Goal: Task Accomplishment & Management: Complete application form

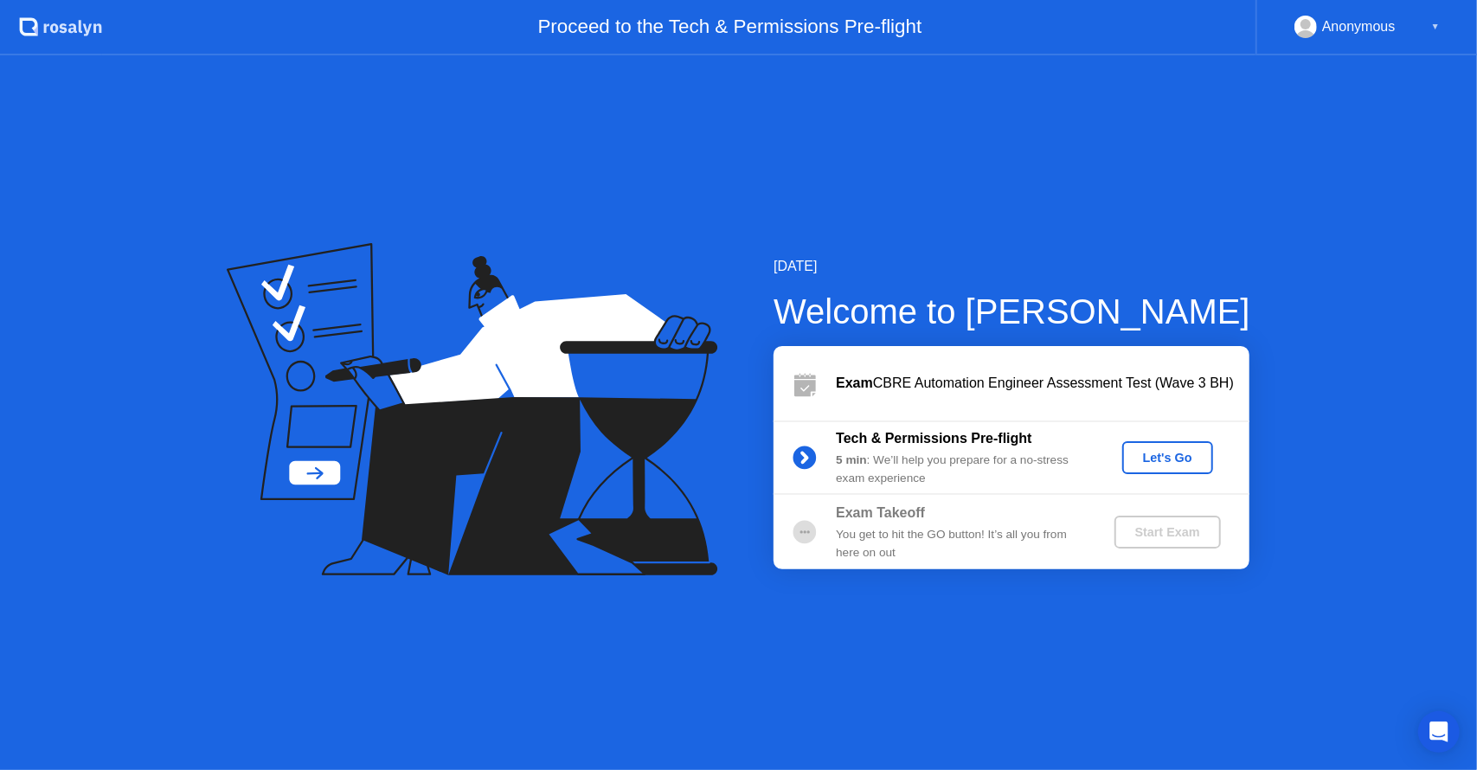
click at [1159, 452] on div "Let's Go" at bounding box center [1167, 458] width 77 height 14
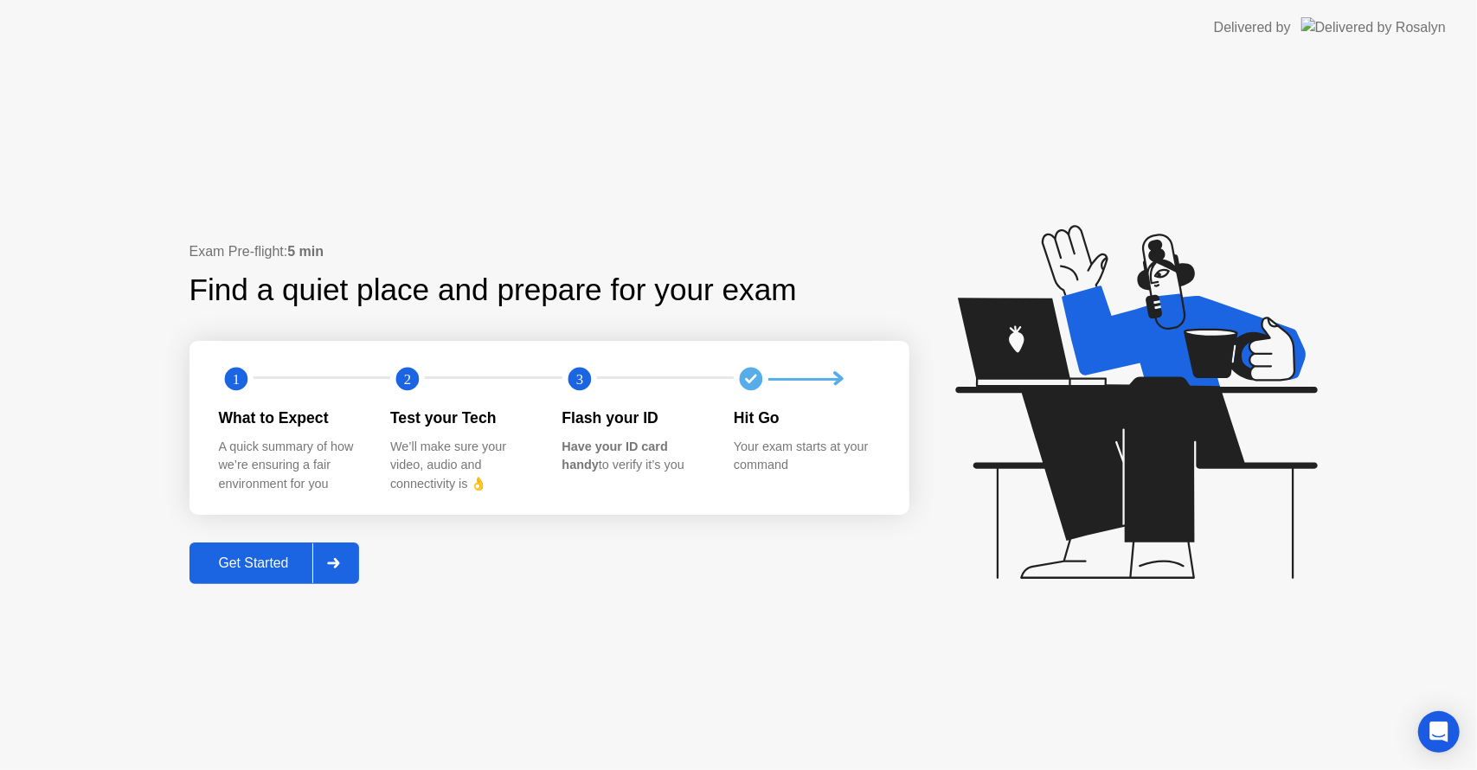
click at [285, 562] on div "Get Started" at bounding box center [254, 563] width 119 height 16
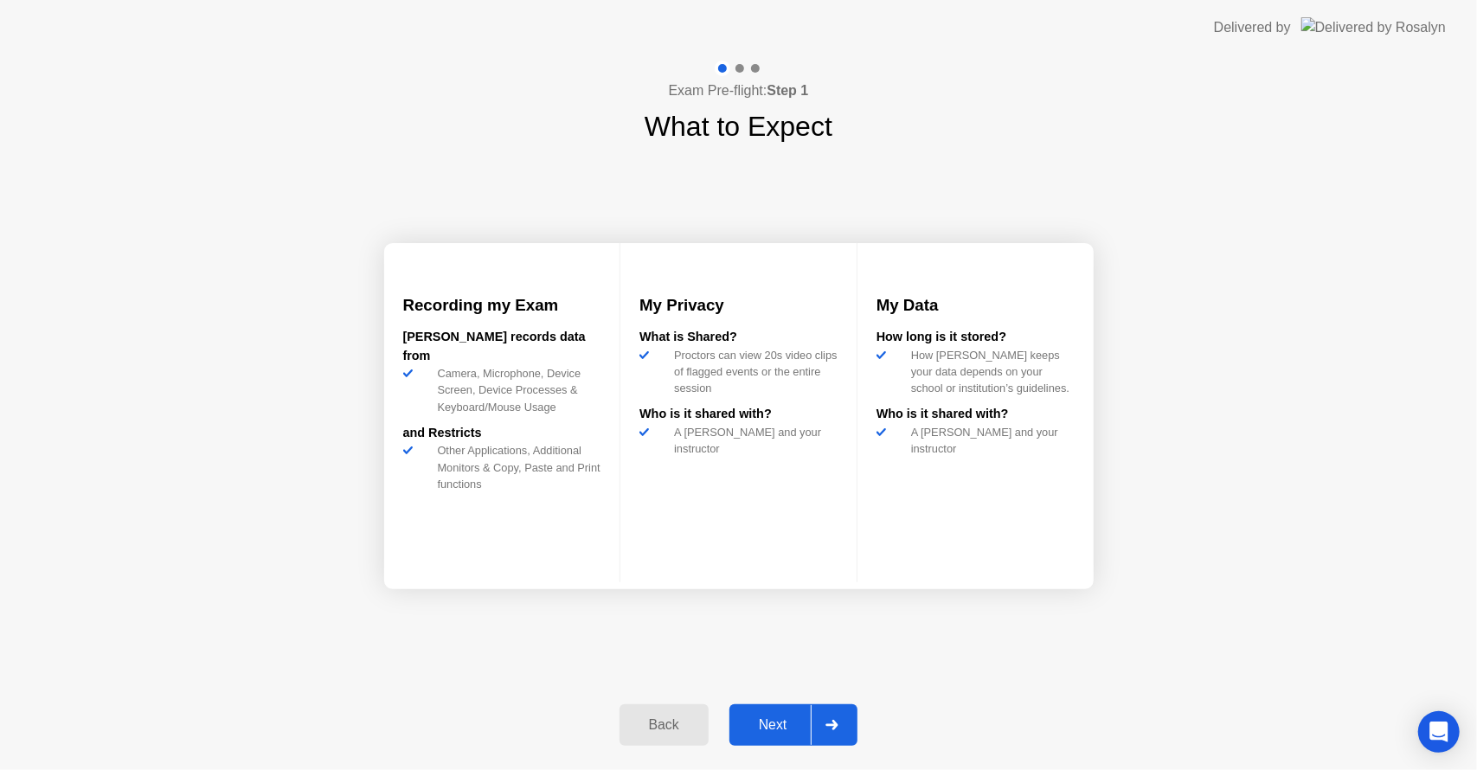
click at [779, 723] on div "Next" at bounding box center [772, 725] width 77 height 16
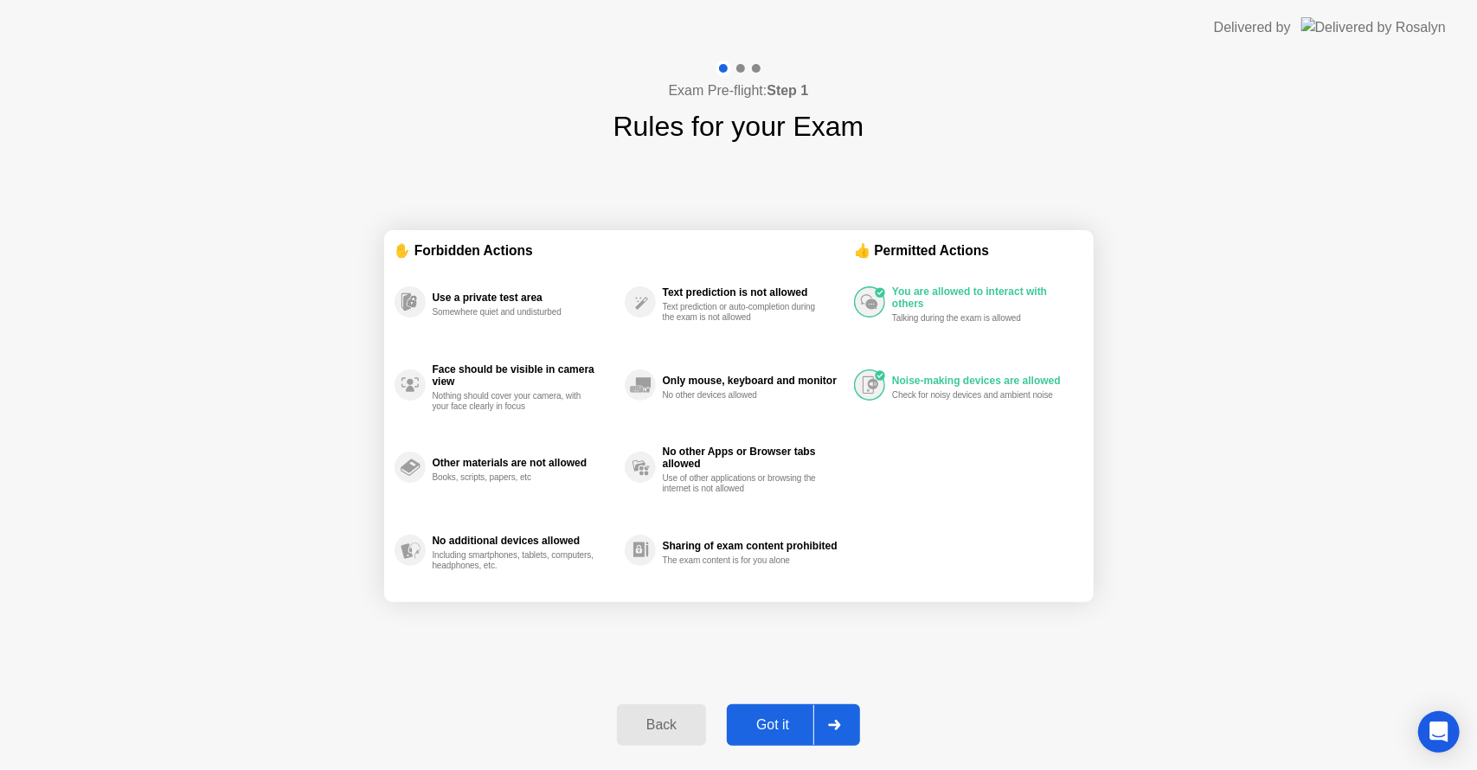
click at [779, 723] on div "Got it" at bounding box center [772, 725] width 81 height 16
select select "**********"
select select "*******"
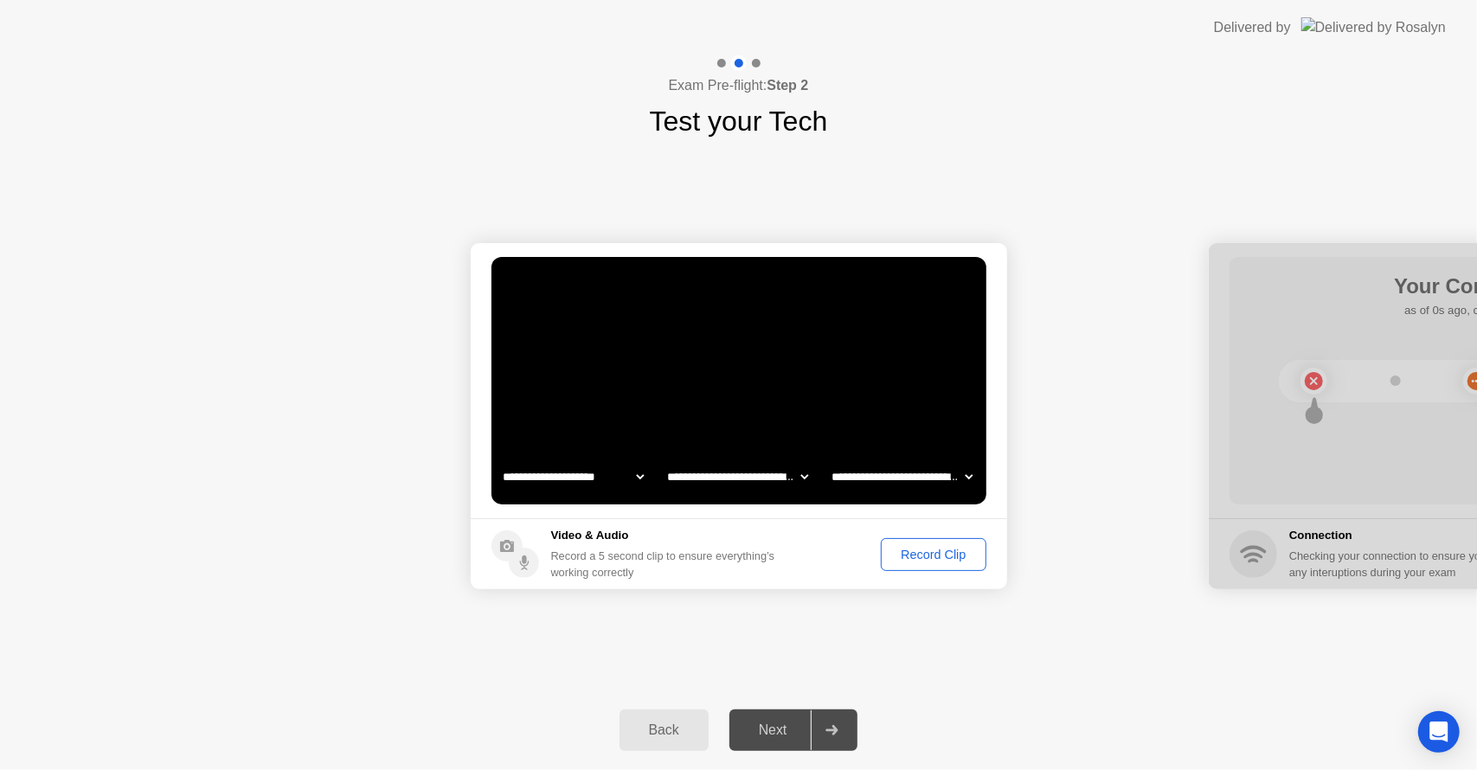
click at [915, 552] on div "Record Clip" at bounding box center [933, 555] width 93 height 14
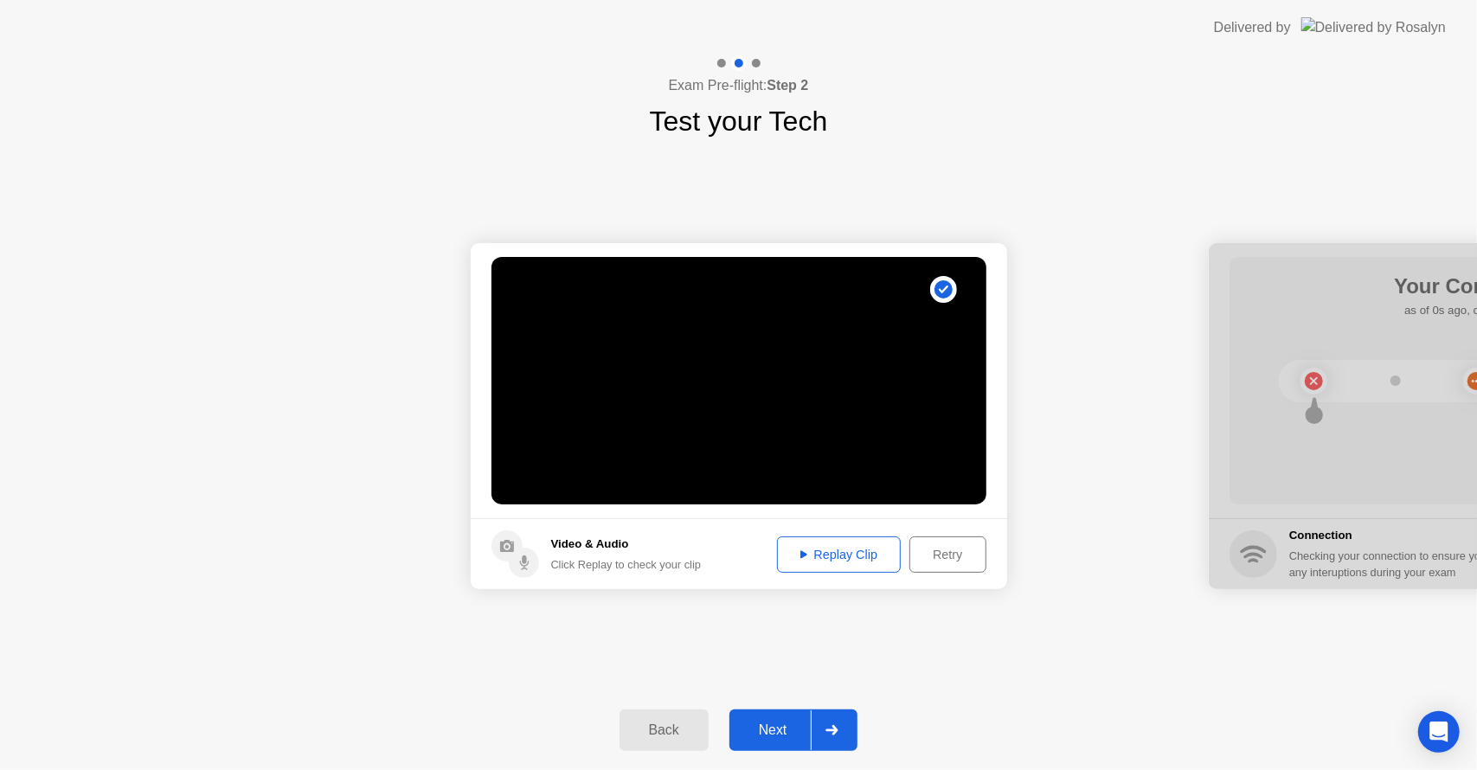
click at [854, 560] on div "Replay Clip" at bounding box center [839, 555] width 112 height 14
click at [824, 550] on div "Replay Clip" at bounding box center [839, 555] width 112 height 14
click at [805, 557] on div "Replay Clip" at bounding box center [839, 555] width 112 height 14
click at [800, 555] on icon at bounding box center [803, 554] width 7 height 8
click at [938, 555] on div "Retry" at bounding box center [947, 555] width 64 height 14
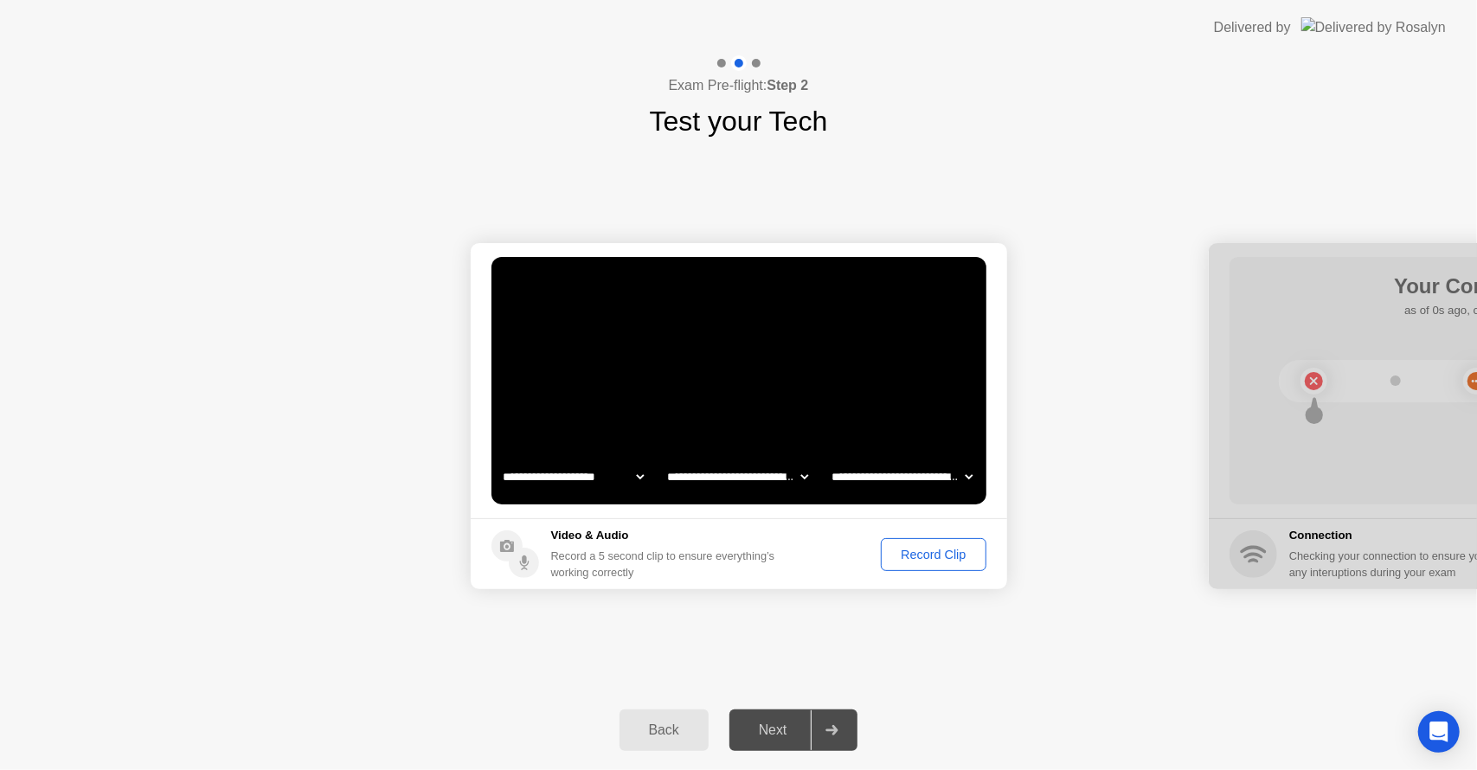
click at [926, 552] on div "Record Clip" at bounding box center [933, 555] width 93 height 14
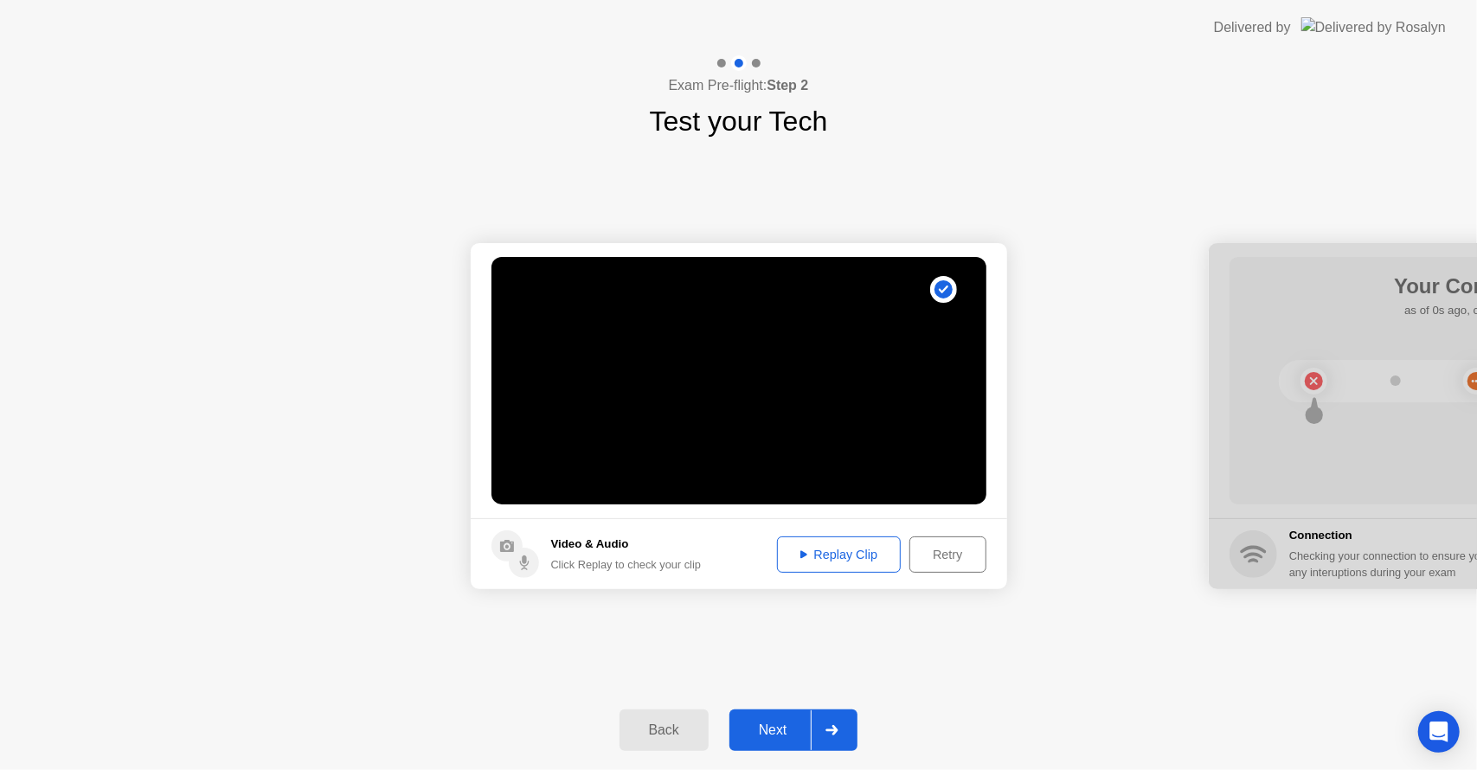
click at [836, 550] on div "Replay Clip" at bounding box center [839, 555] width 112 height 14
click at [783, 722] on div "Next" at bounding box center [772, 730] width 77 height 16
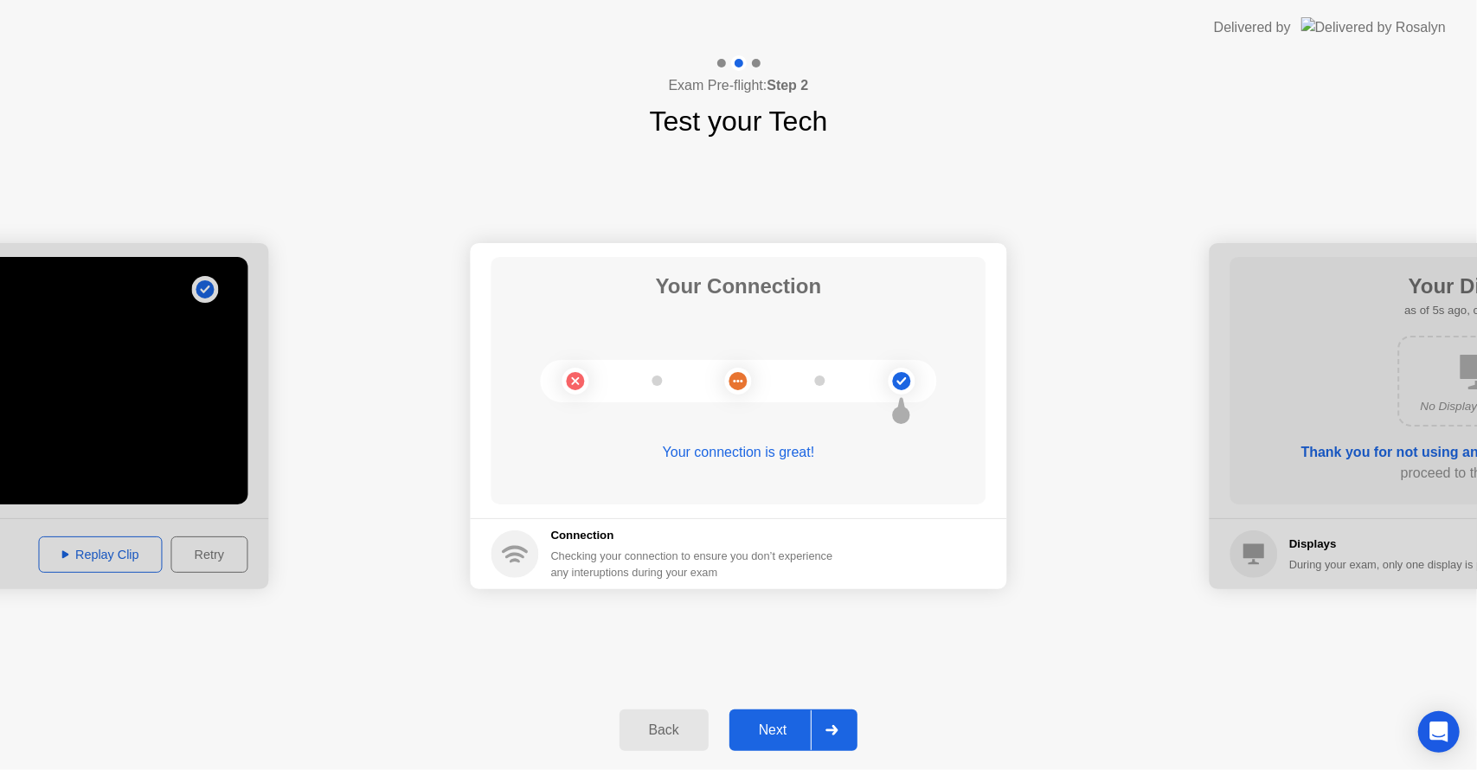
click at [781, 726] on div "Next" at bounding box center [772, 730] width 77 height 16
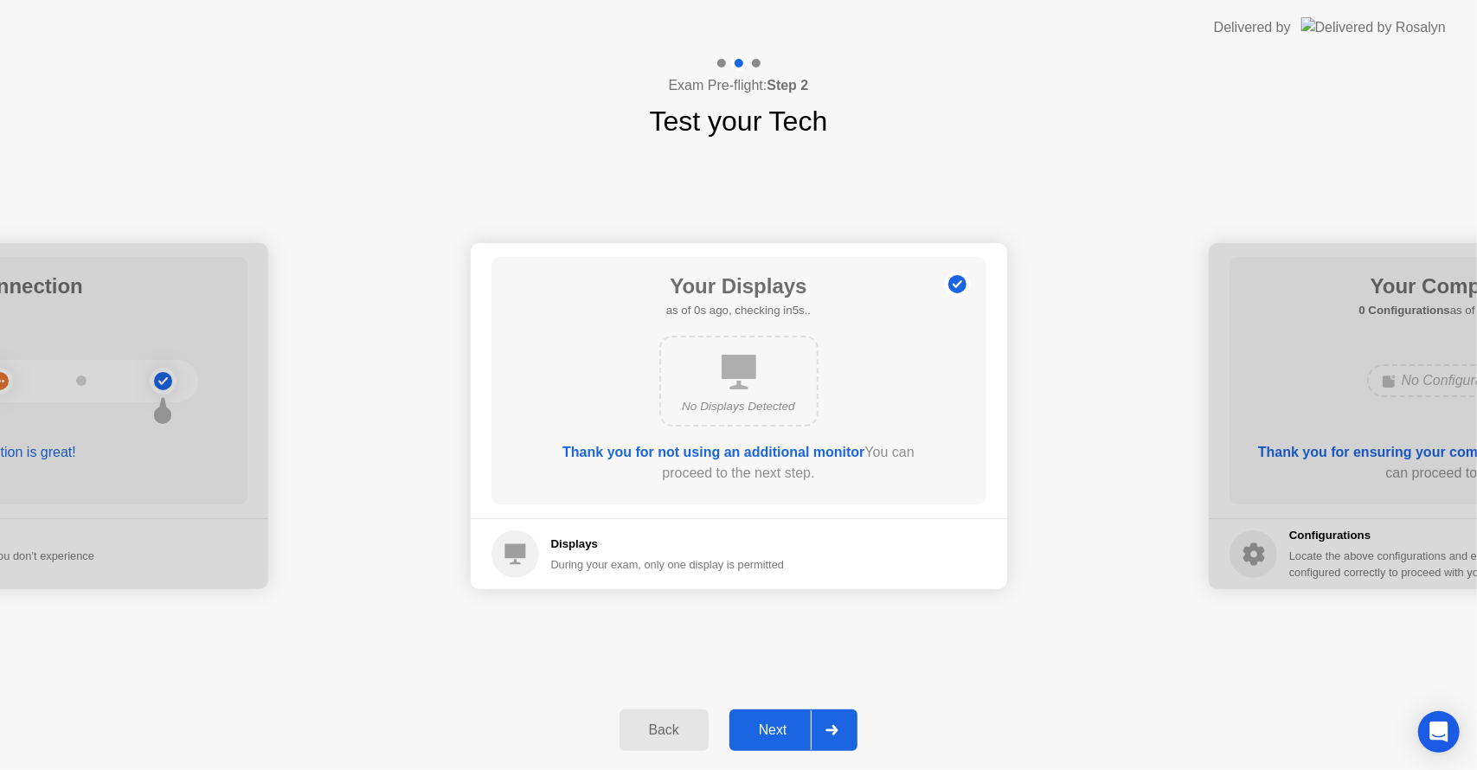
click at [781, 726] on div "Next" at bounding box center [772, 730] width 77 height 16
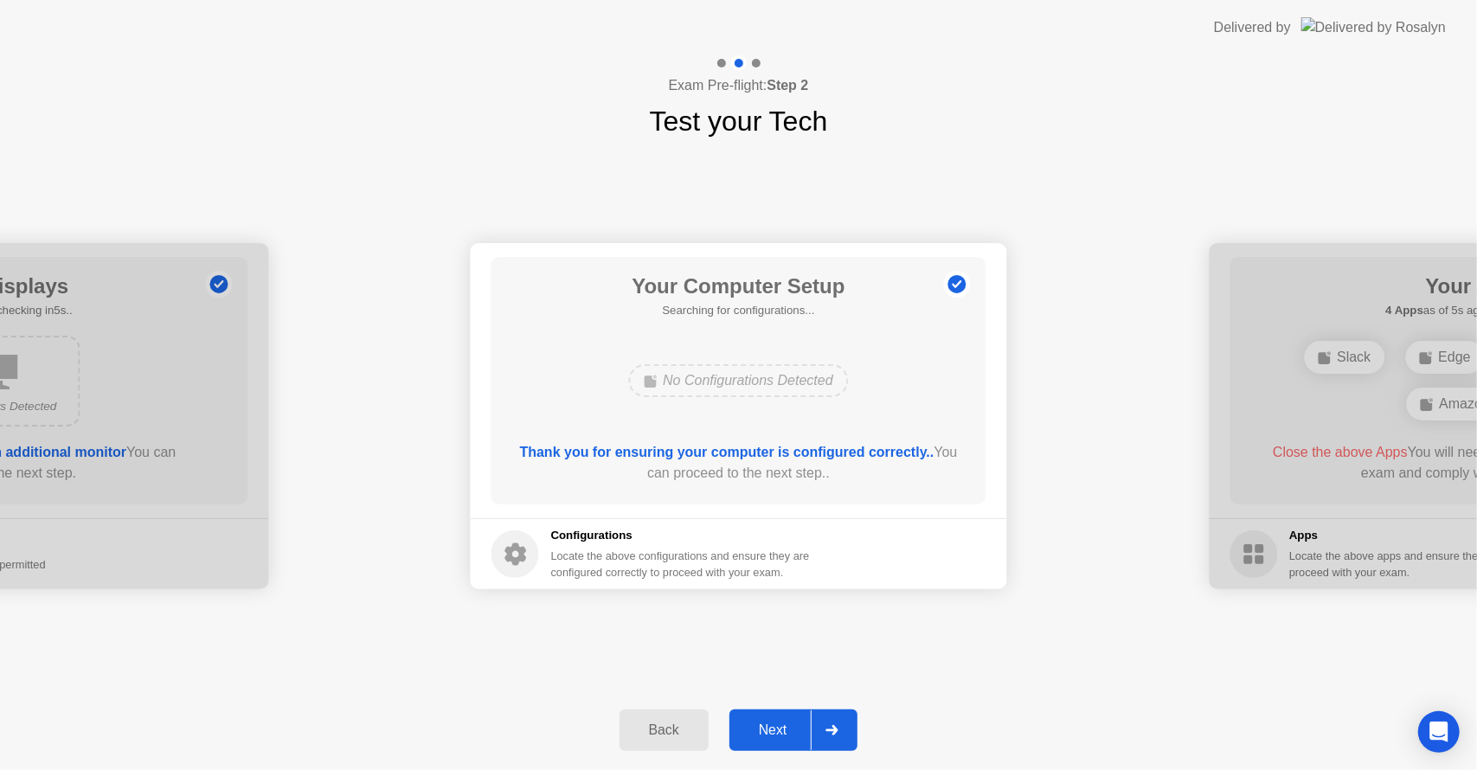
click at [781, 726] on div "Next" at bounding box center [772, 730] width 77 height 16
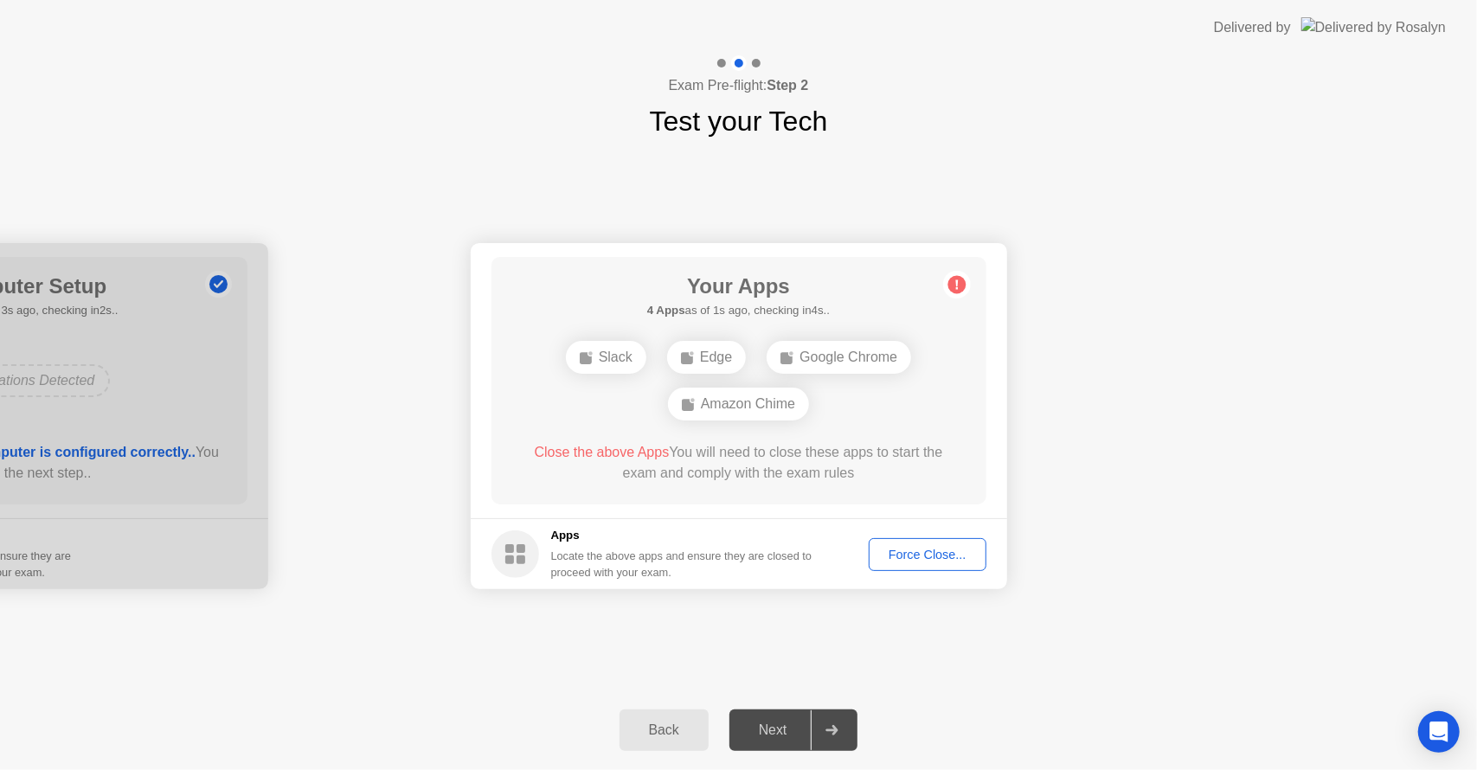
click at [675, 733] on div "Back" at bounding box center [664, 730] width 79 height 16
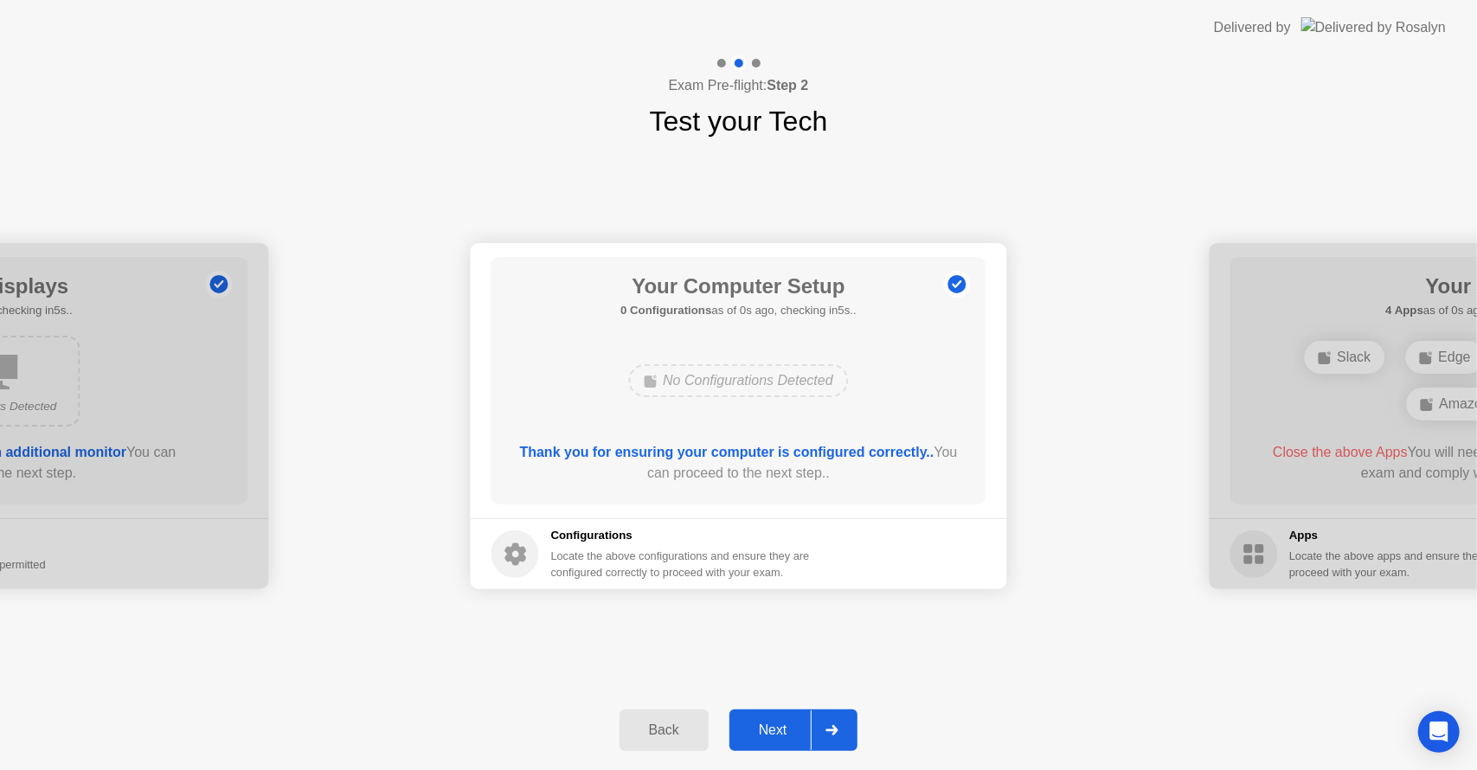
click at [755, 728] on div "Next" at bounding box center [772, 730] width 77 height 16
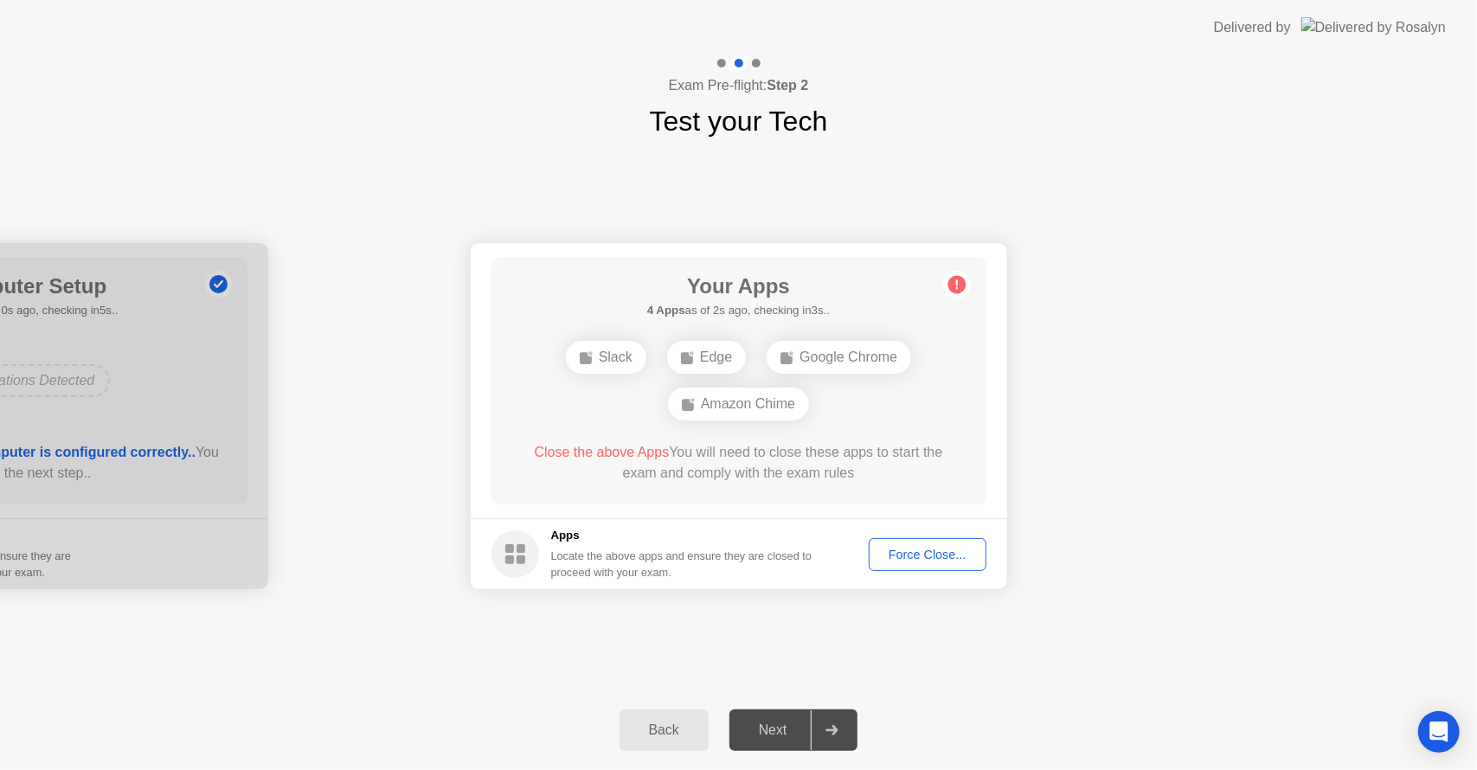
click at [908, 555] on div "Force Close..." at bounding box center [928, 555] width 106 height 14
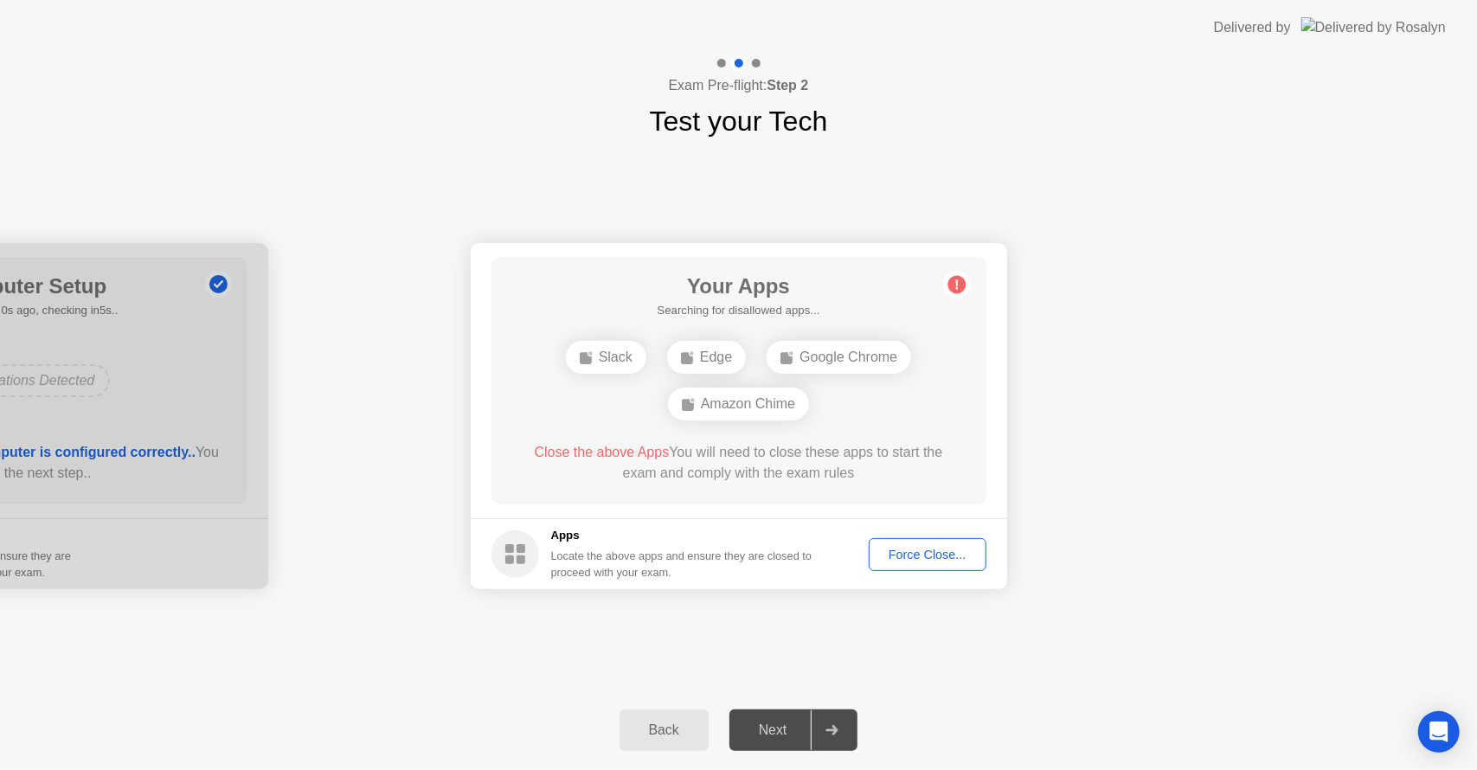
click at [923, 553] on div "Force Close..." at bounding box center [928, 555] width 106 height 14
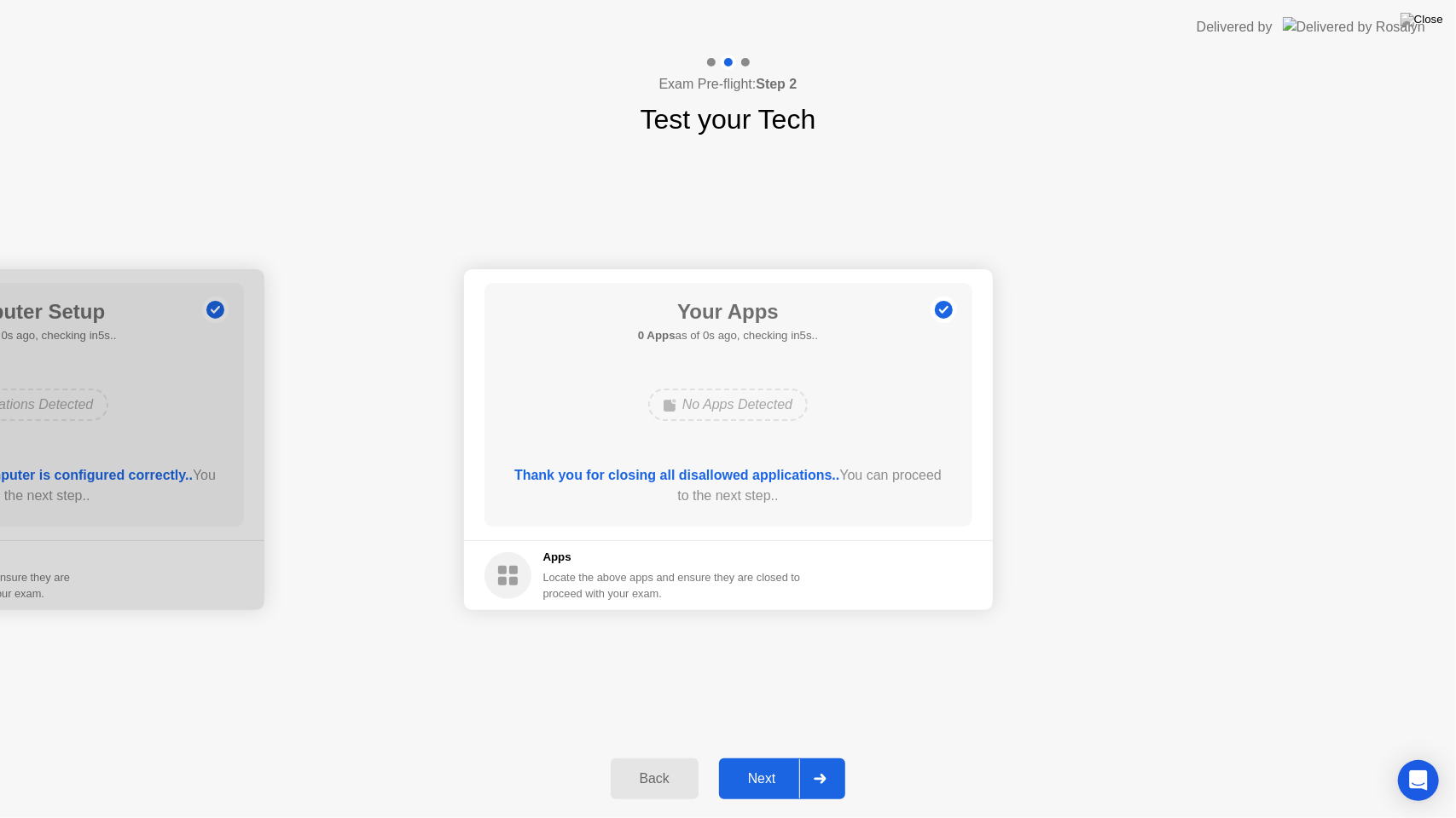
click at [755, 758] on button "Next" at bounding box center [782, 780] width 127 height 41
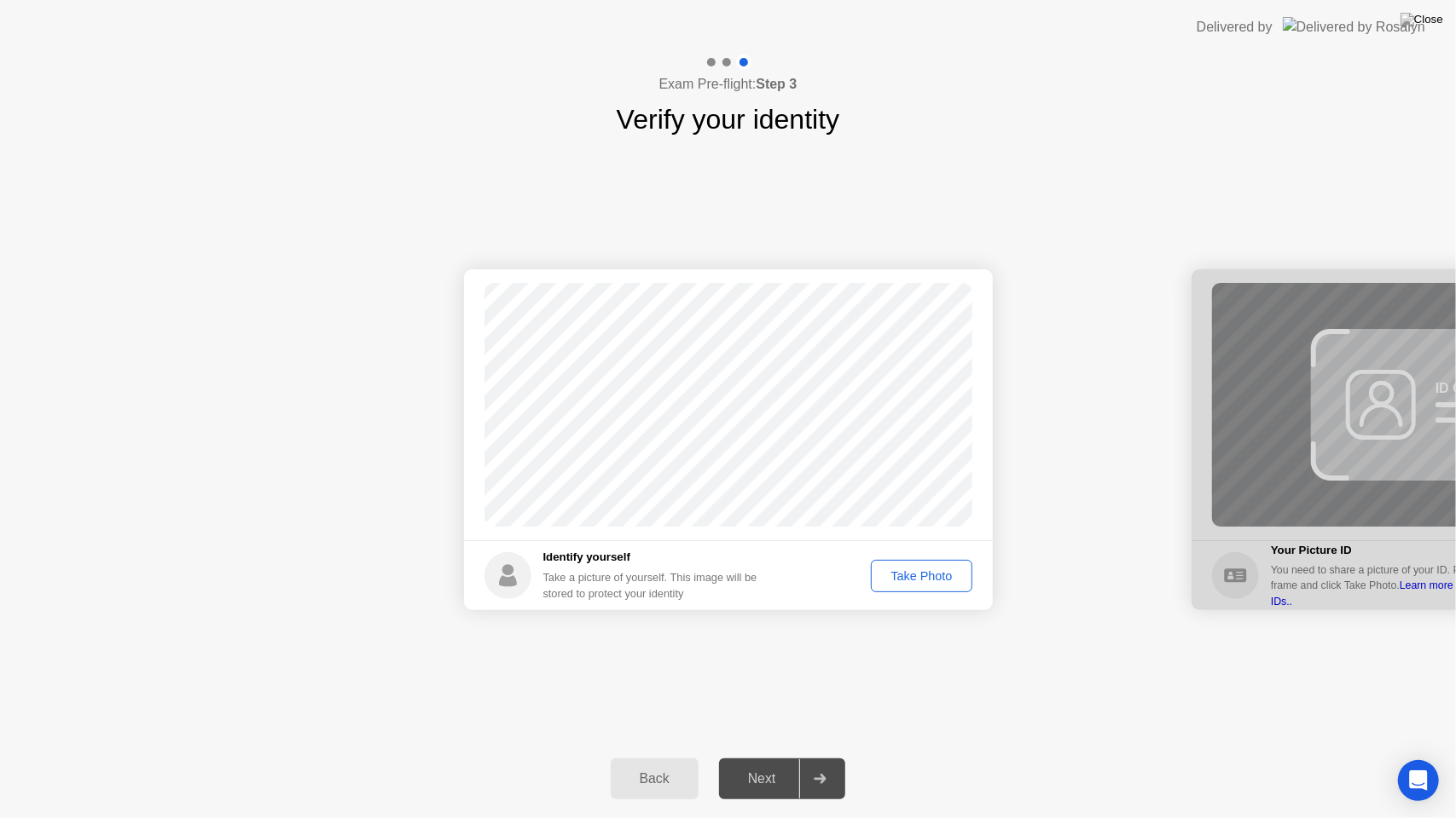
click at [914, 579] on div "Take Photo" at bounding box center [921, 577] width 89 height 14
click at [773, 758] on div "Next" at bounding box center [761, 780] width 76 height 16
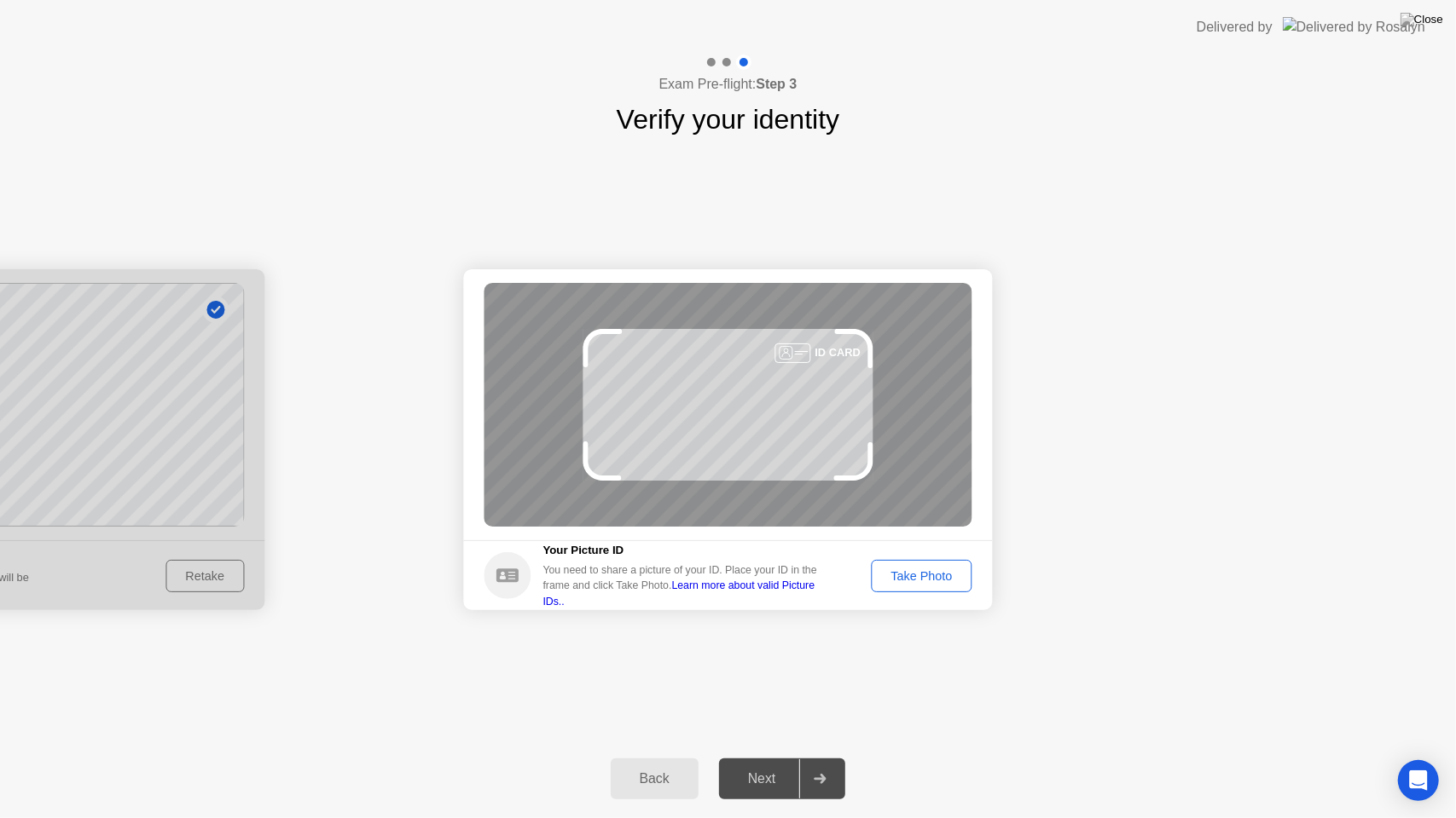
click at [917, 579] on div "Take Photo" at bounding box center [921, 577] width 89 height 14
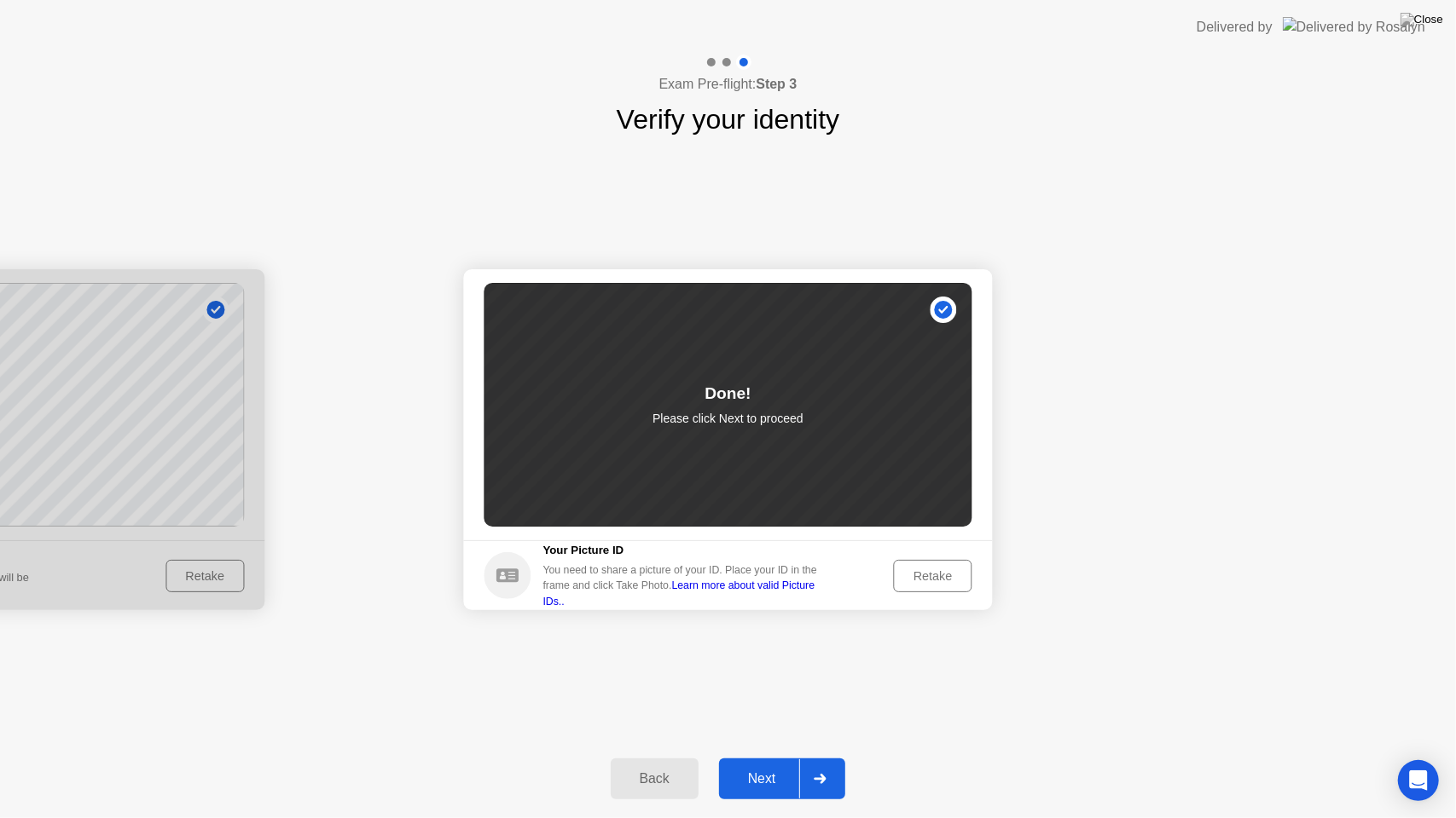
click at [768, 758] on div "Next" at bounding box center [761, 780] width 76 height 16
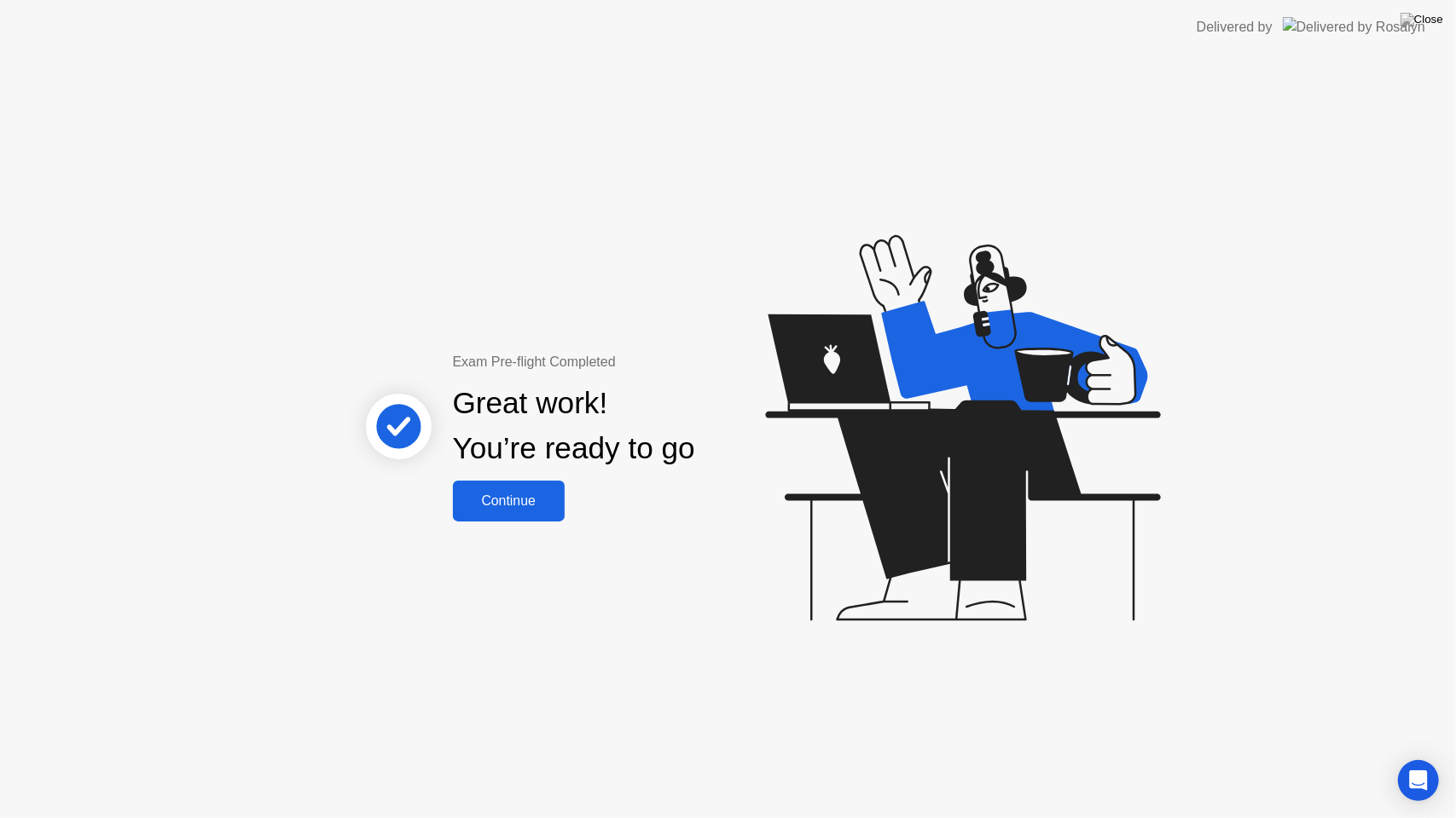
click at [520, 503] on div "Continue" at bounding box center [509, 502] width 102 height 16
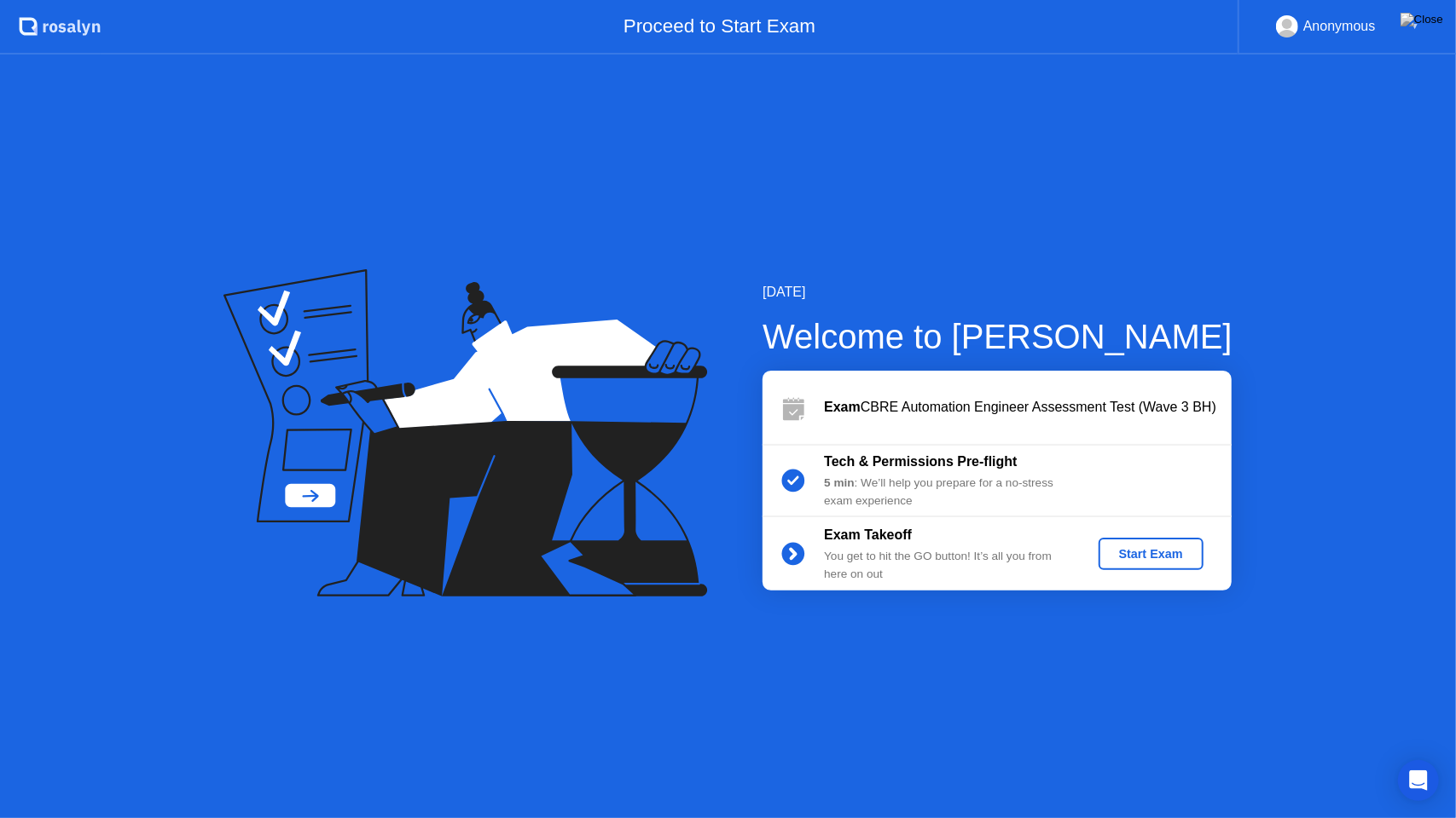
click at [1147, 559] on div "Start Exam" at bounding box center [1150, 554] width 92 height 14
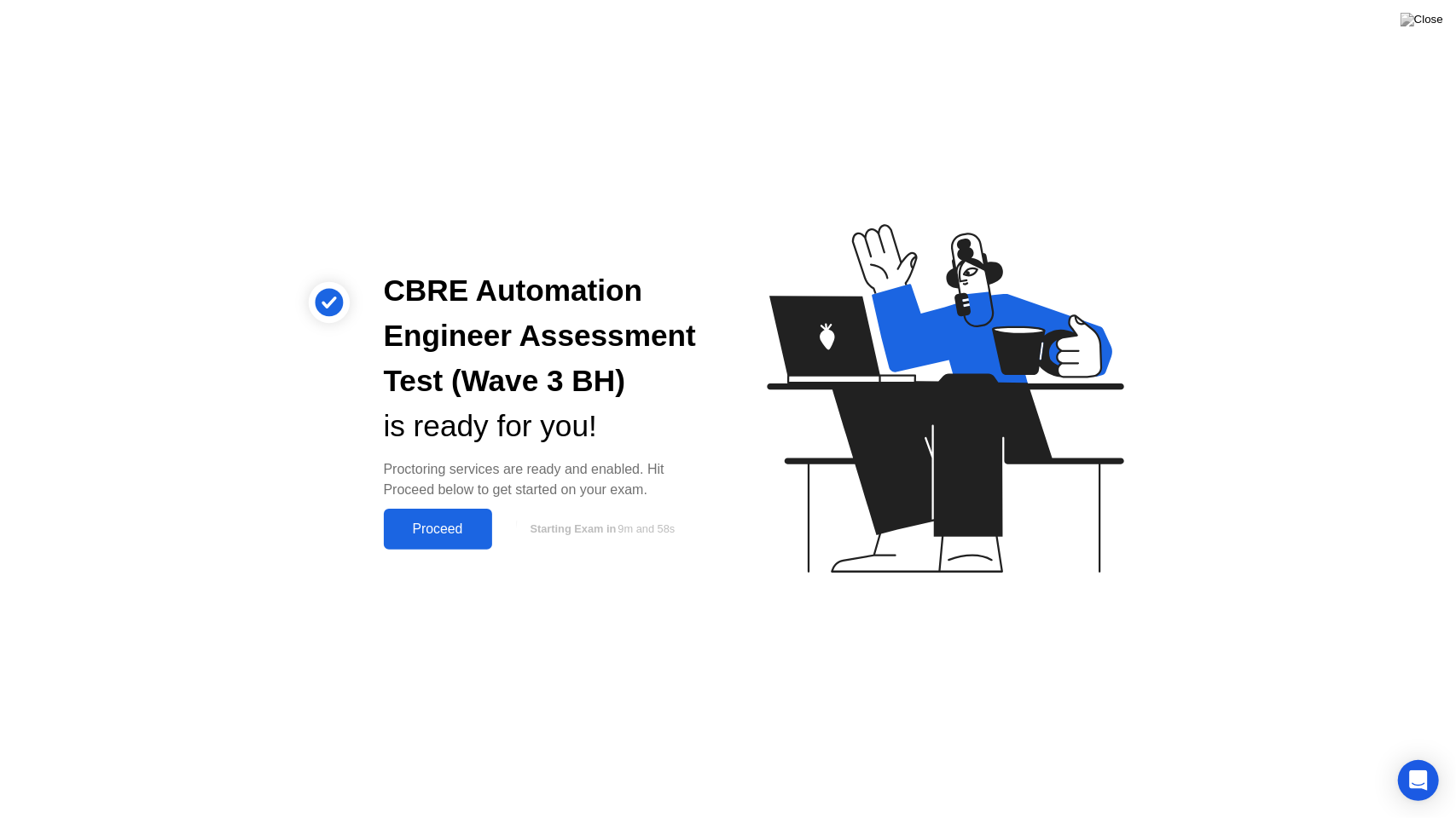
click at [445, 526] on div "Proceed" at bounding box center [437, 529] width 98 height 16
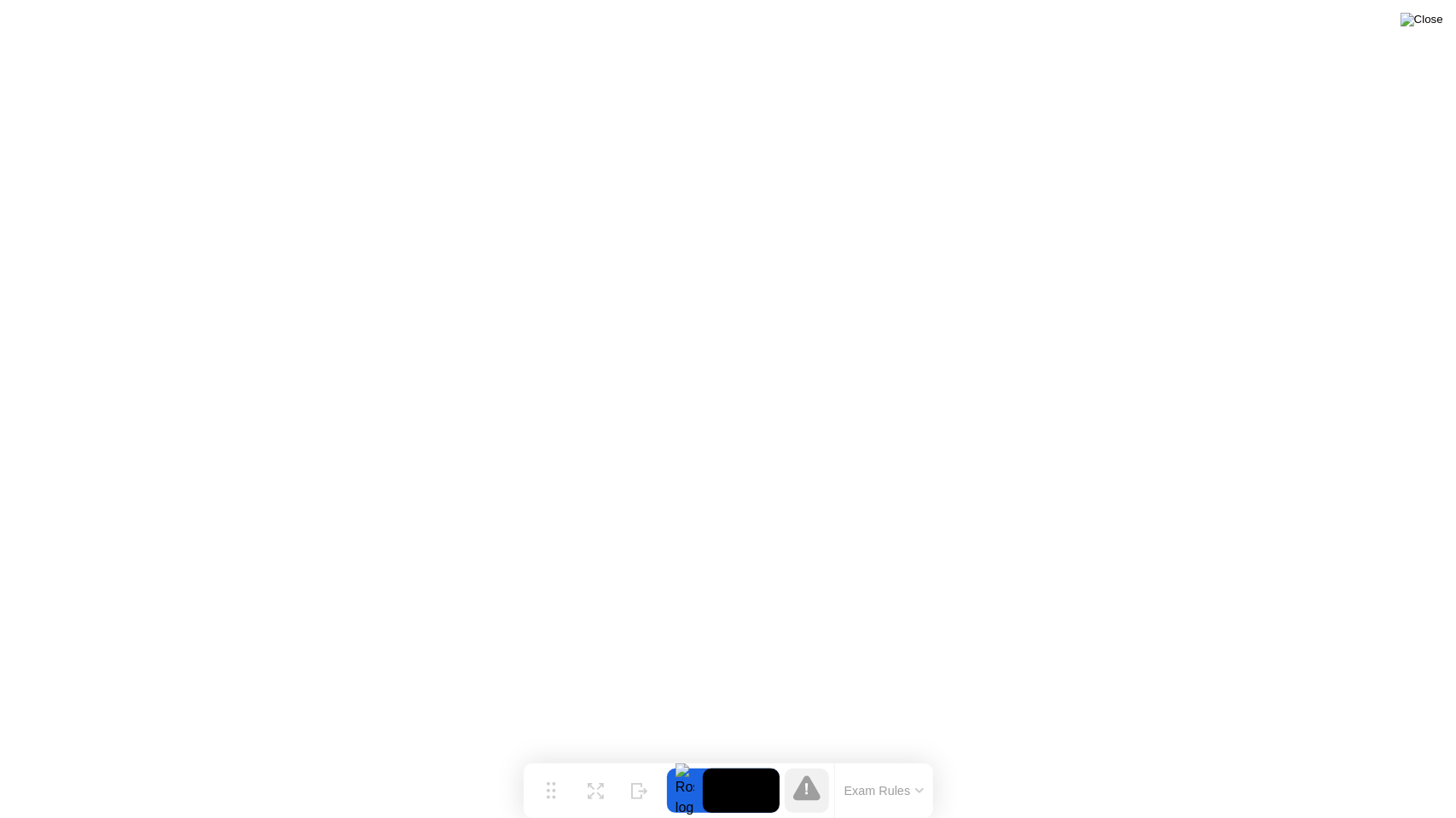
click at [1436, 26] on img at bounding box center [1421, 20] width 42 height 14
